Goal: Entertainment & Leisure: Consume media (video, audio)

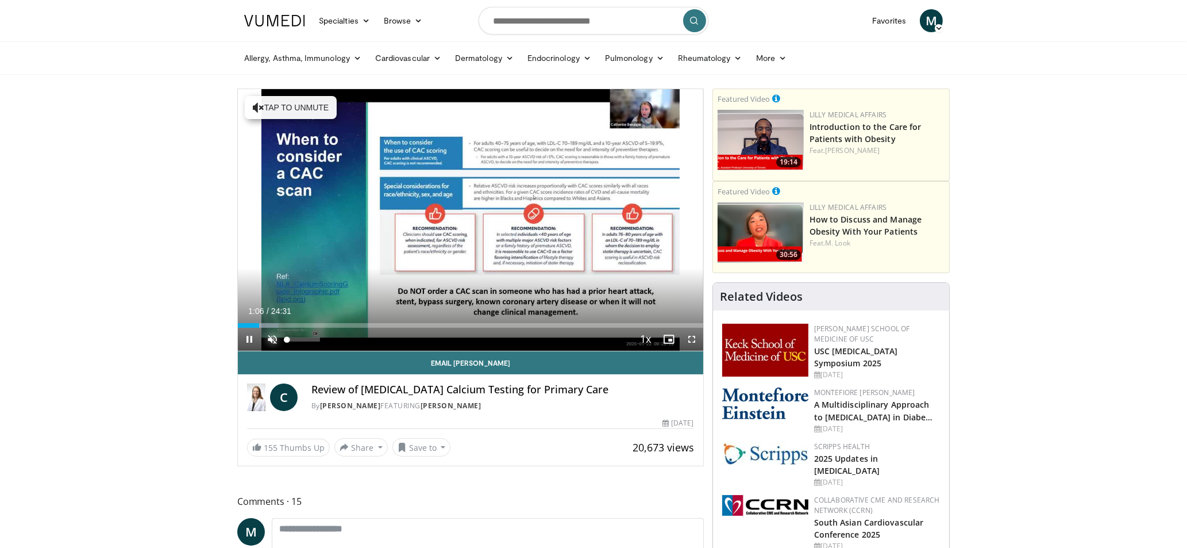
click at [268, 338] on span "Video Player" at bounding box center [272, 339] width 23 height 23
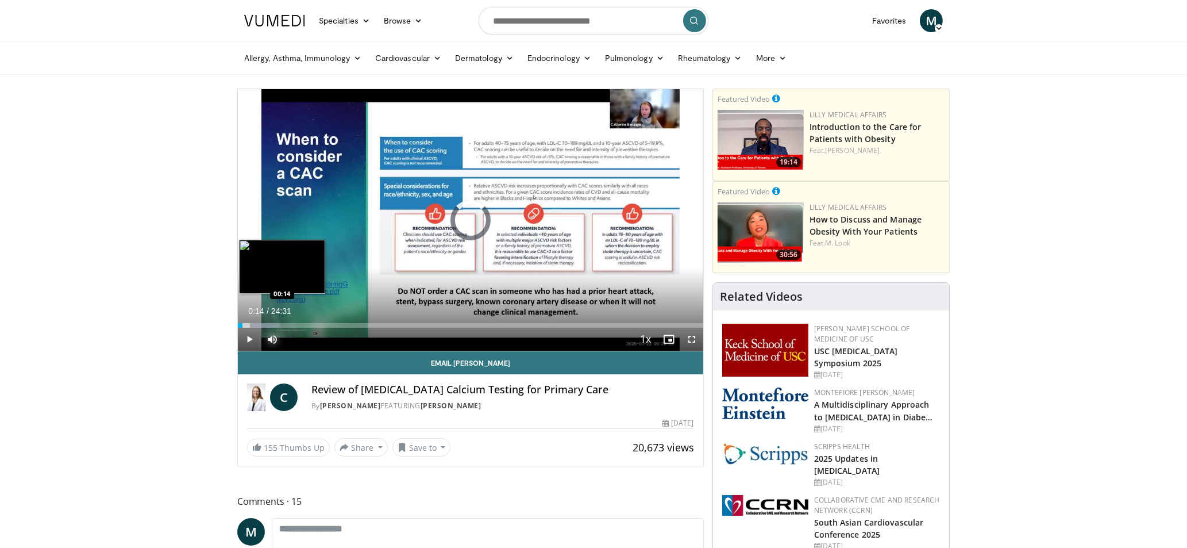
click at [243, 324] on div "Loaded : 8.84% 00:14 00:14" at bounding box center [470, 325] width 465 height 5
click at [301, 328] on div "Loaded : 22.92% 04:37 03:16" at bounding box center [470, 325] width 465 height 5
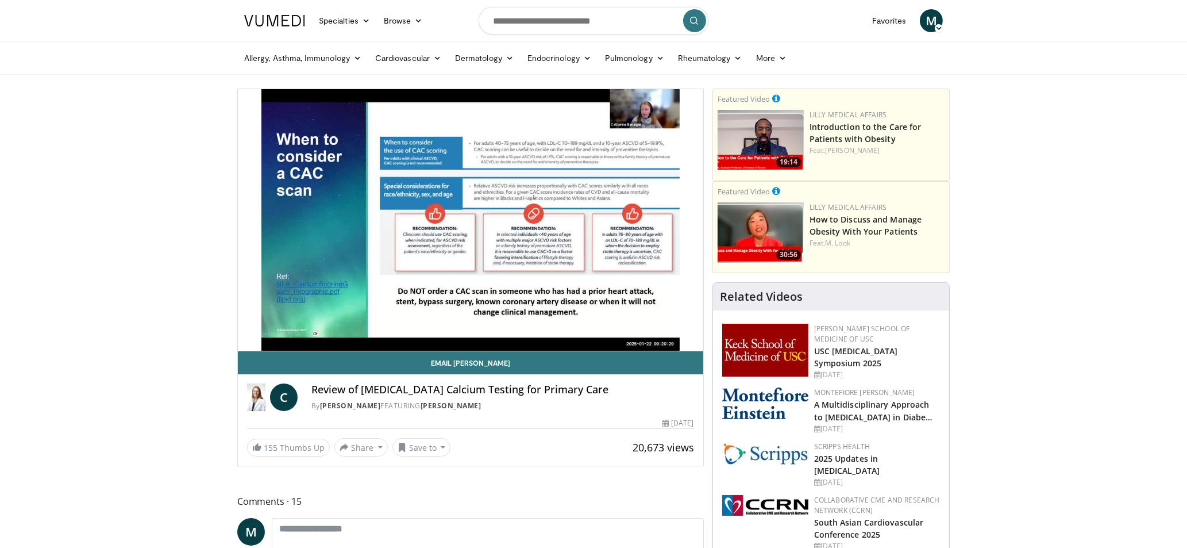
click at [682, 401] on div "By [PERSON_NAME] FEATURING [PERSON_NAME]" at bounding box center [502, 406] width 383 height 10
click at [680, 388] on h4 "Review of [MEDICAL_DATA] Calcium Testing for Primary Care" at bounding box center [502, 389] width 383 height 13
